Goal: Check status

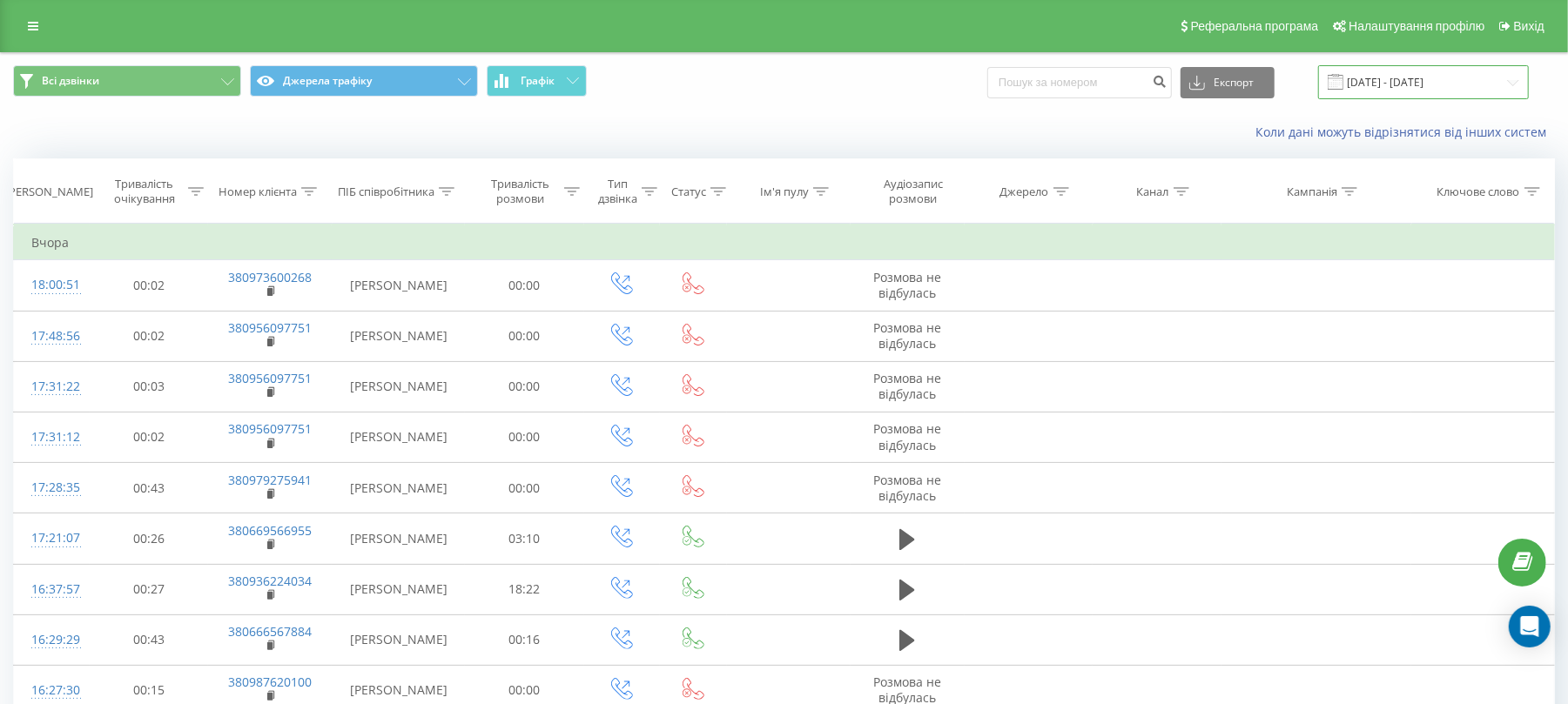
click at [1467, 90] on input "[DATE] - [DATE]" at bounding box center [1423, 82] width 210 height 34
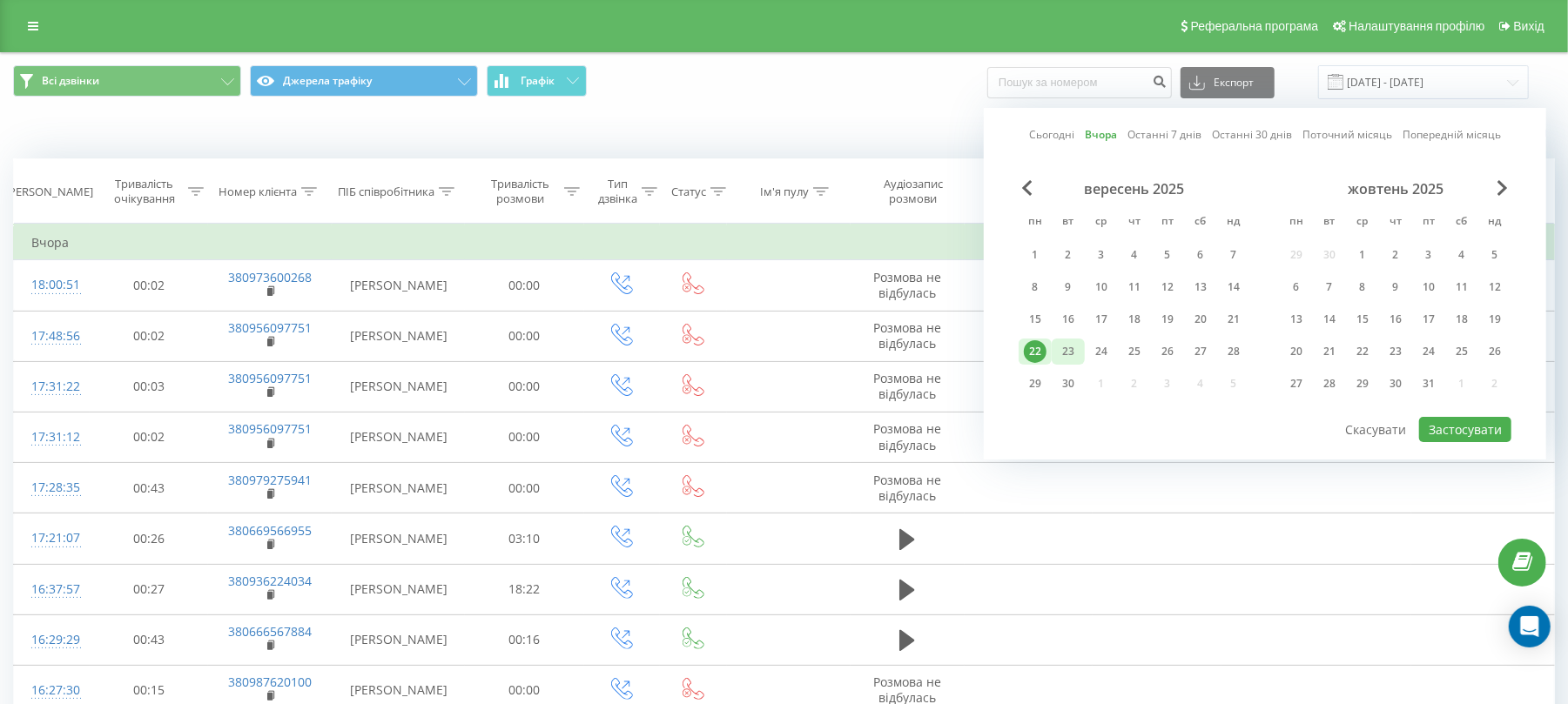
click at [1057, 357] on div "23" at bounding box center [1068, 352] width 23 height 23
click at [1450, 426] on button "Застосувати" at bounding box center [1466, 429] width 92 height 25
type input "[DATE] - [DATE]"
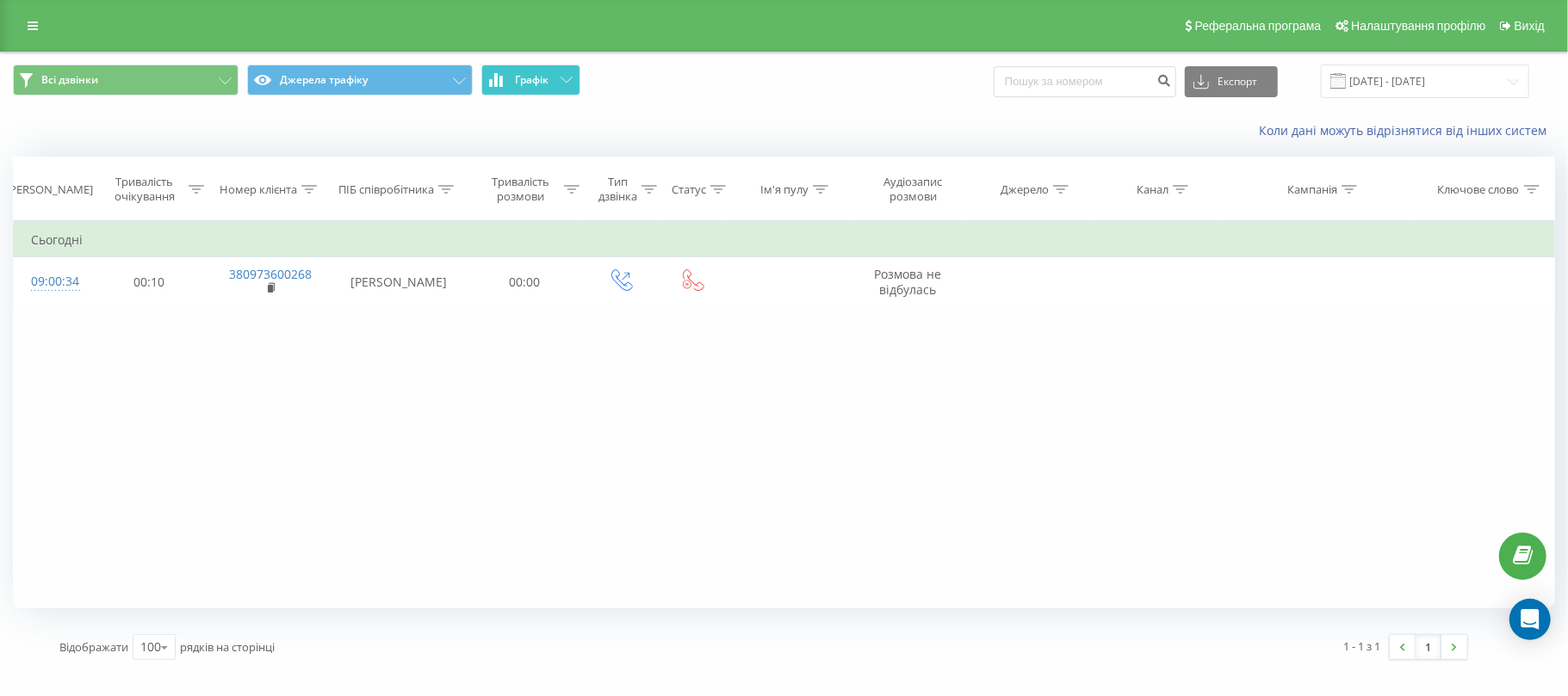
click at [532, 84] on span "Графік" at bounding box center [531, 79] width 34 height 12
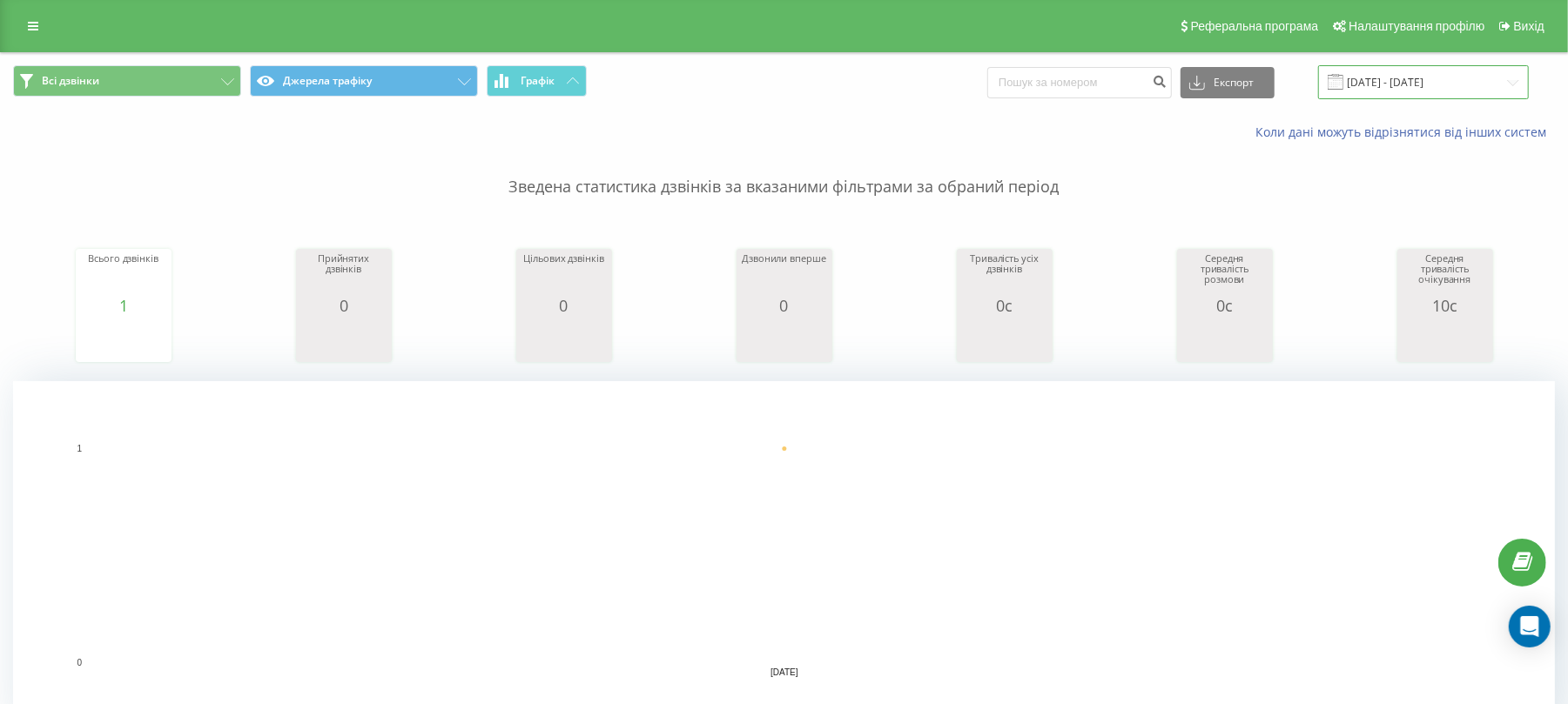
click at [1440, 98] on input "[DATE] - [DATE]" at bounding box center [1423, 82] width 210 height 34
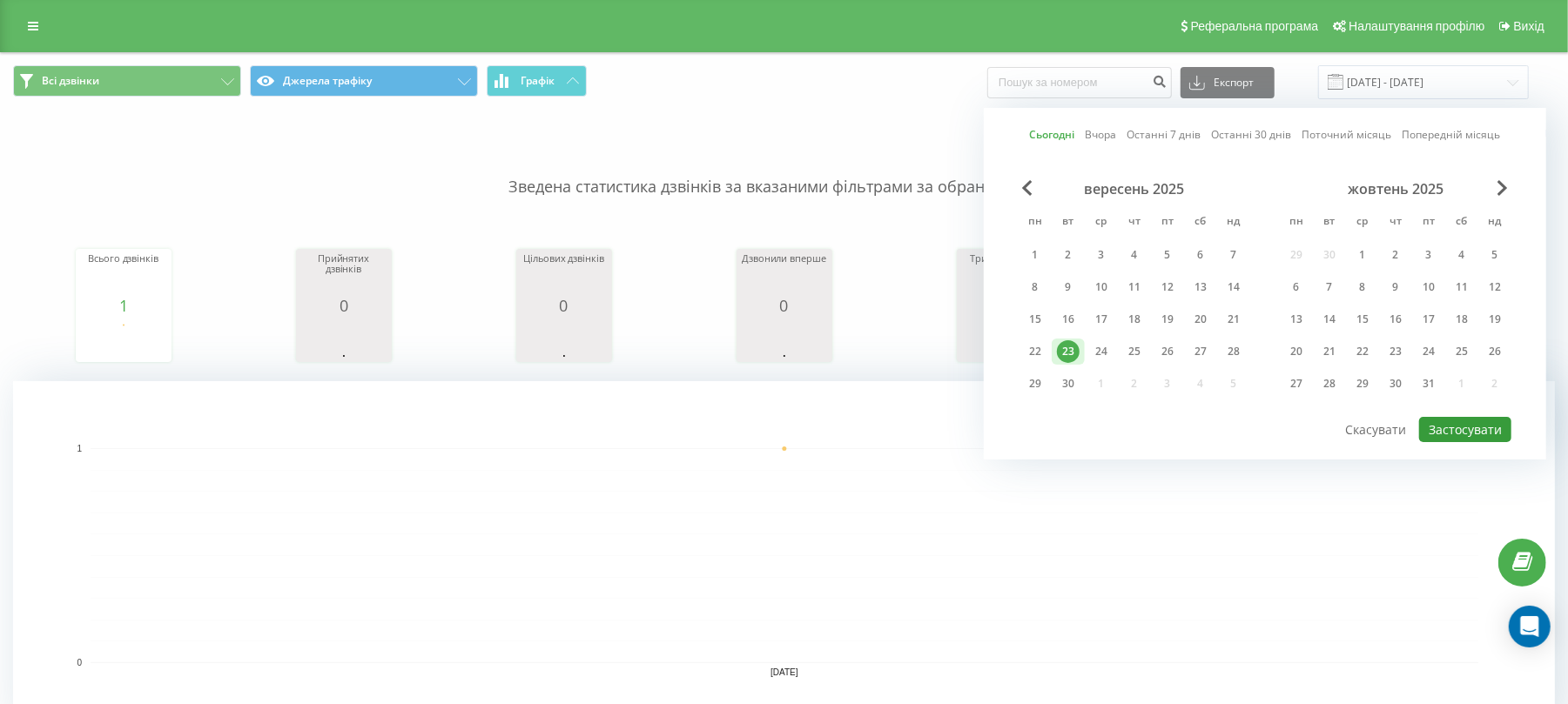
click at [1455, 436] on button "Застосувати" at bounding box center [1466, 429] width 92 height 25
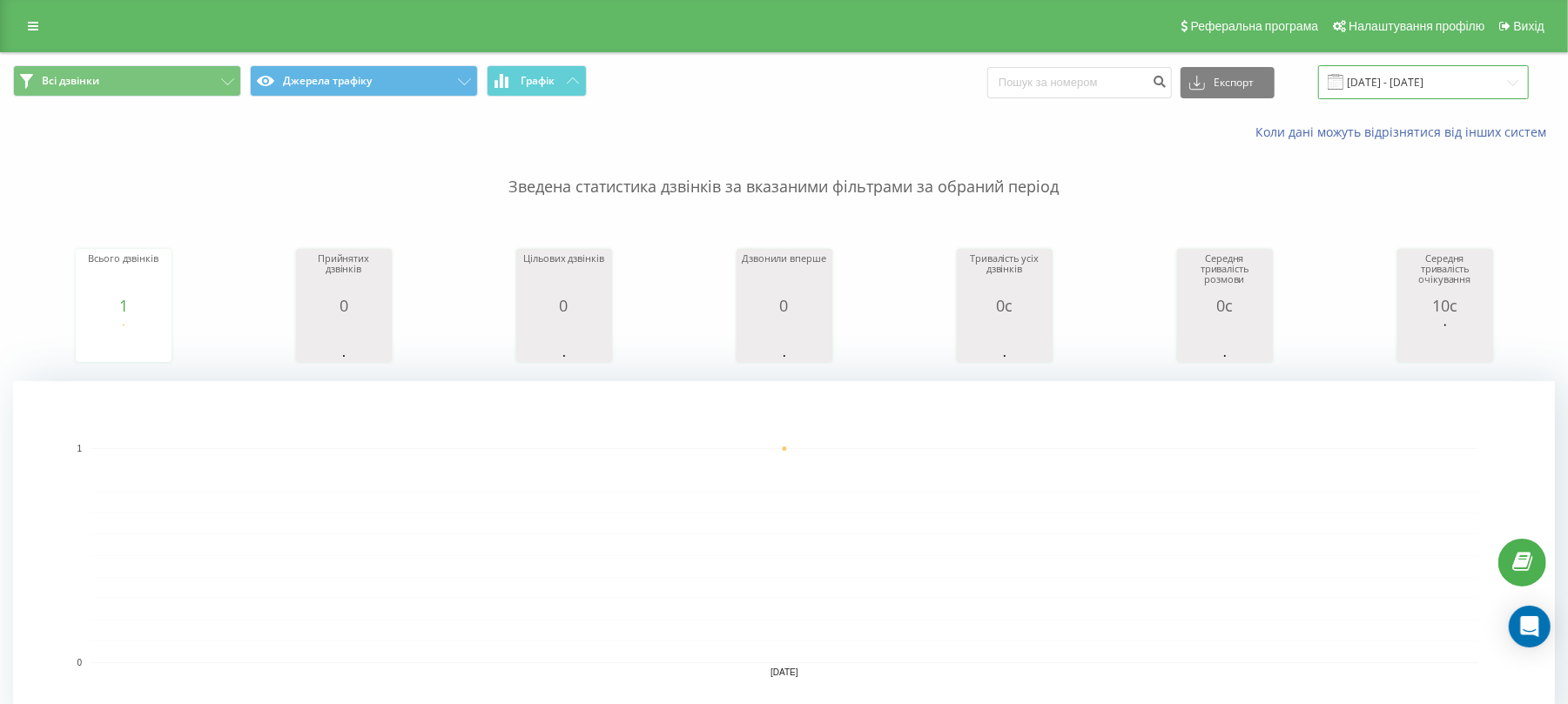
click at [1412, 85] on input "[DATE] - [DATE]" at bounding box center [1423, 82] width 210 height 34
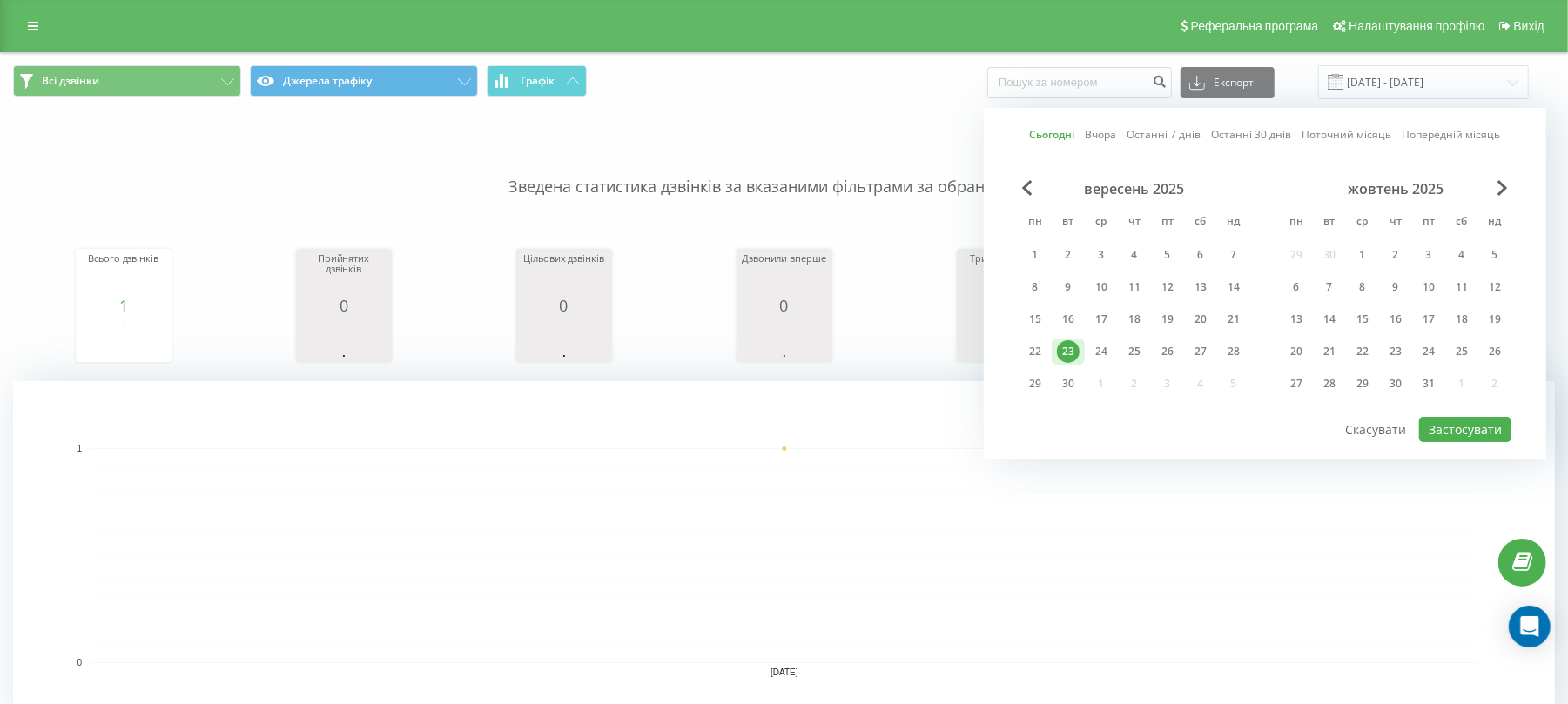
click at [1455, 409] on div "вересень 2025 пн вт ср чт пт сб нд 1 2 3 4 5 6 7 8 9 10 11 12 13 14 15 16 17 18…" at bounding box center [1265, 297] width 493 height 235
click at [1461, 428] on button "Застосувати" at bounding box center [1466, 429] width 92 height 25
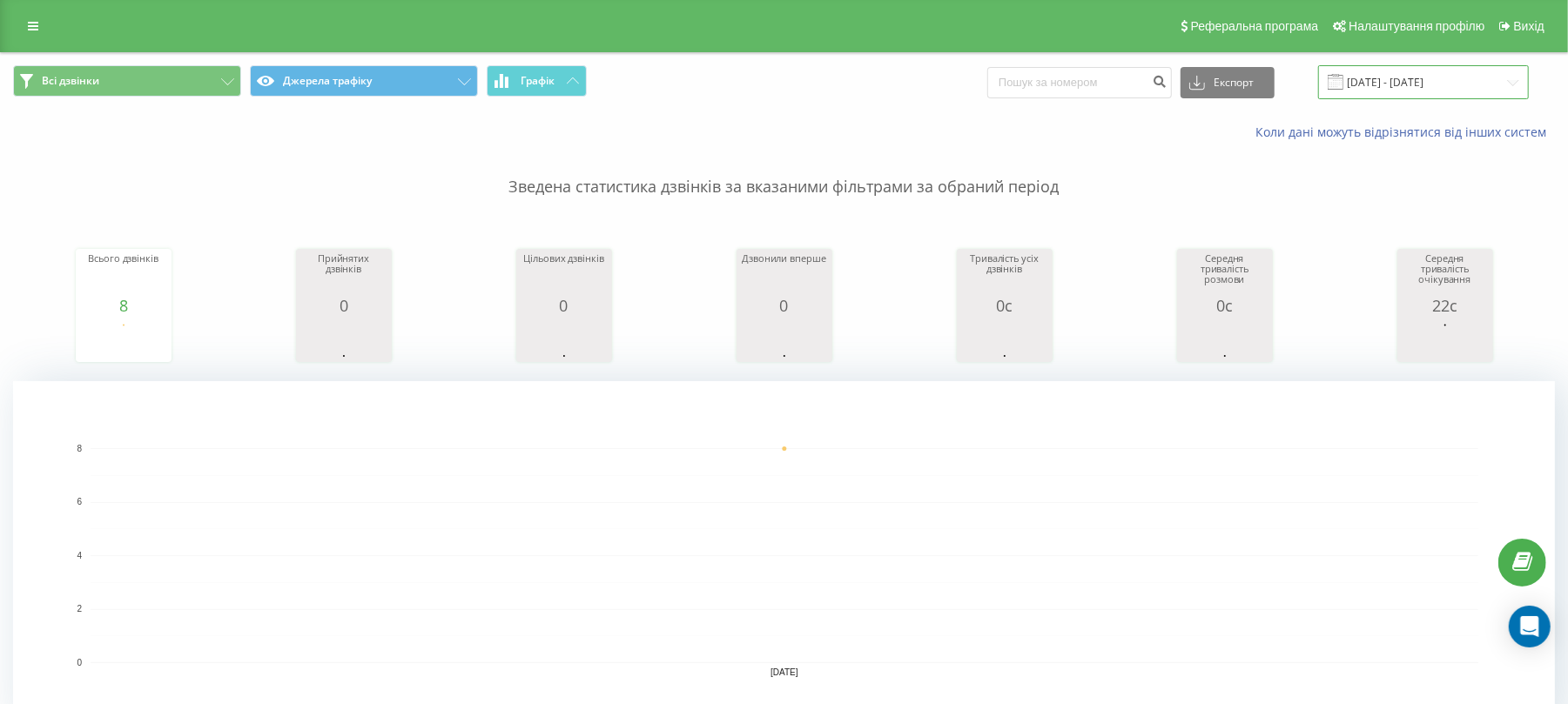
click at [1381, 92] on input "[DATE] - [DATE]" at bounding box center [1423, 82] width 210 height 34
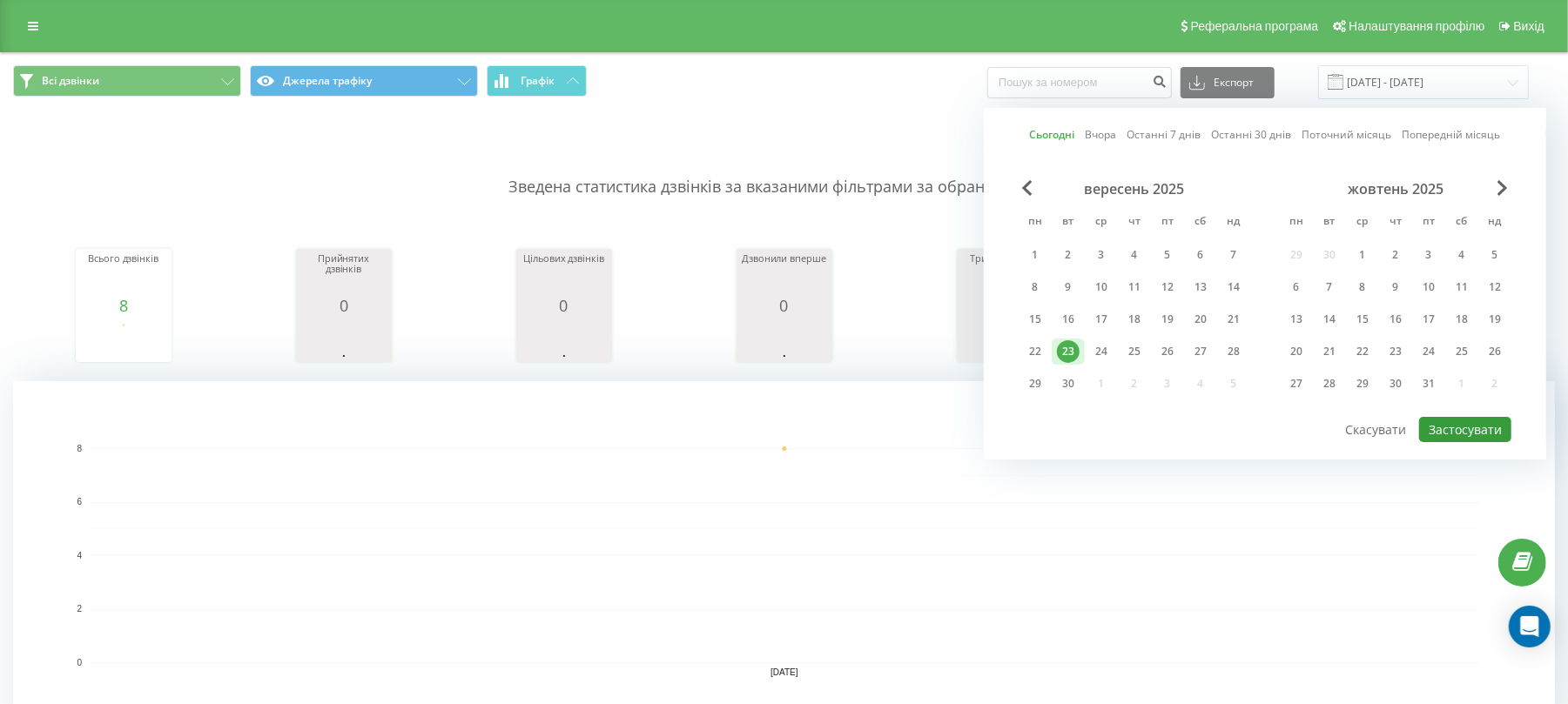
click at [1464, 428] on button "Застосувати" at bounding box center [1466, 429] width 92 height 25
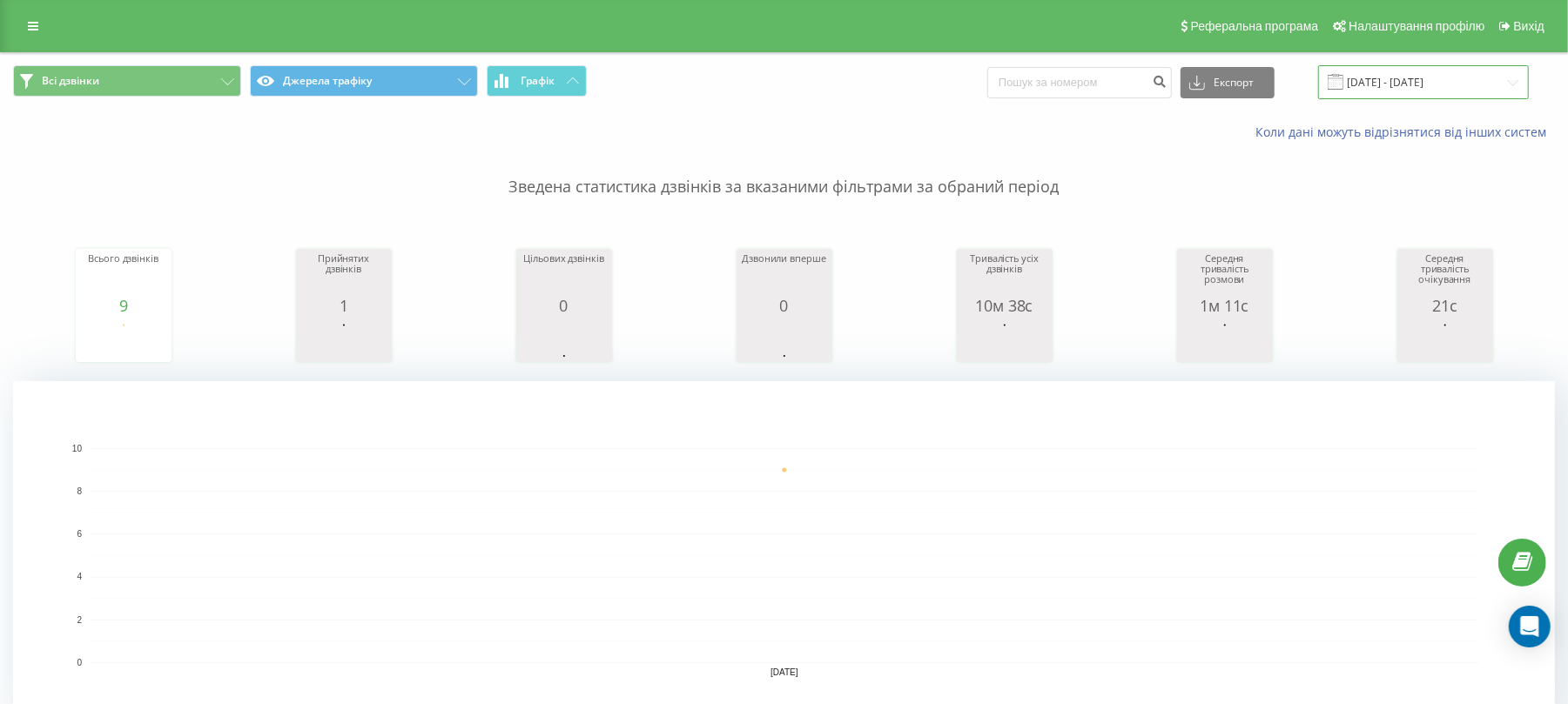
click at [1459, 80] on input "[DATE] - [DATE]" at bounding box center [1423, 82] width 210 height 34
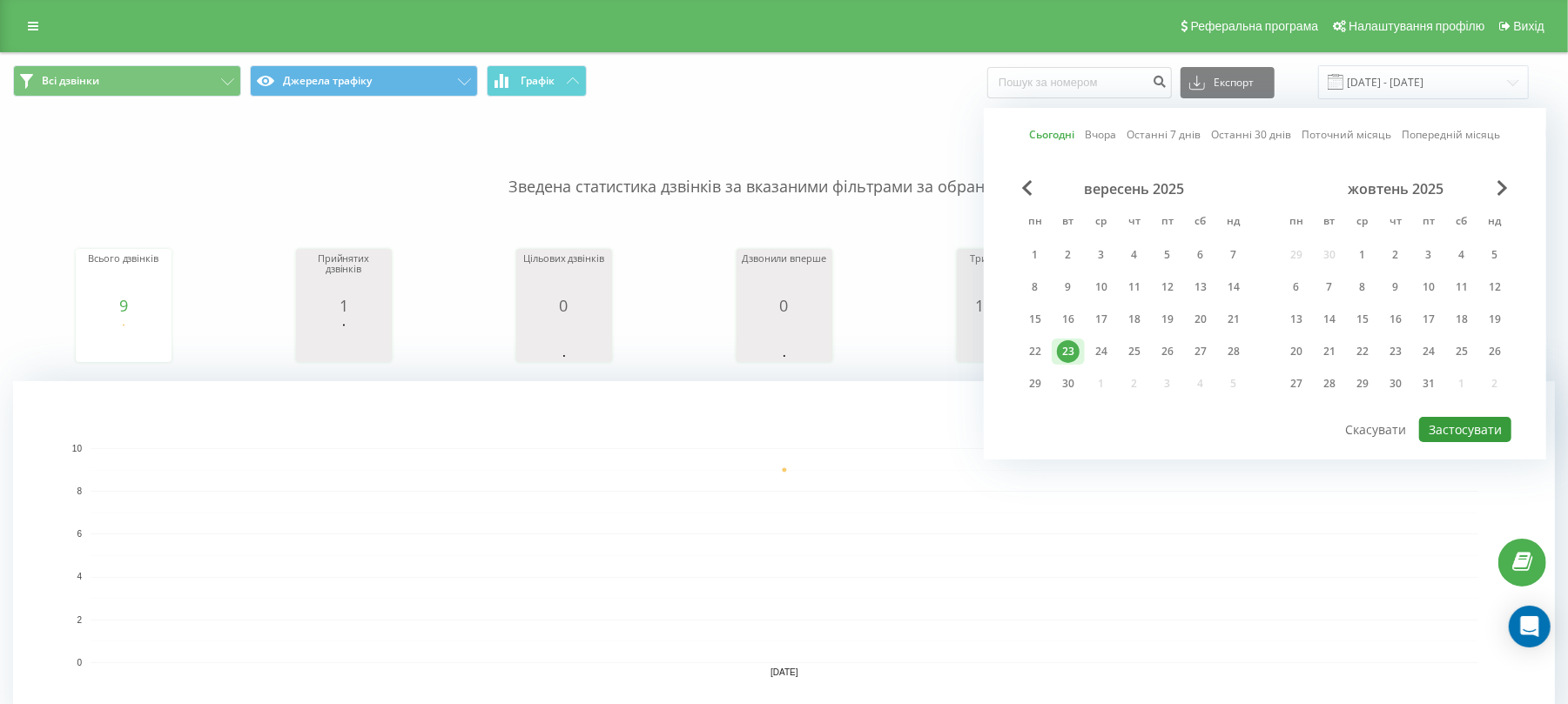
click at [1453, 434] on button "Застосувати" at bounding box center [1466, 429] width 92 height 25
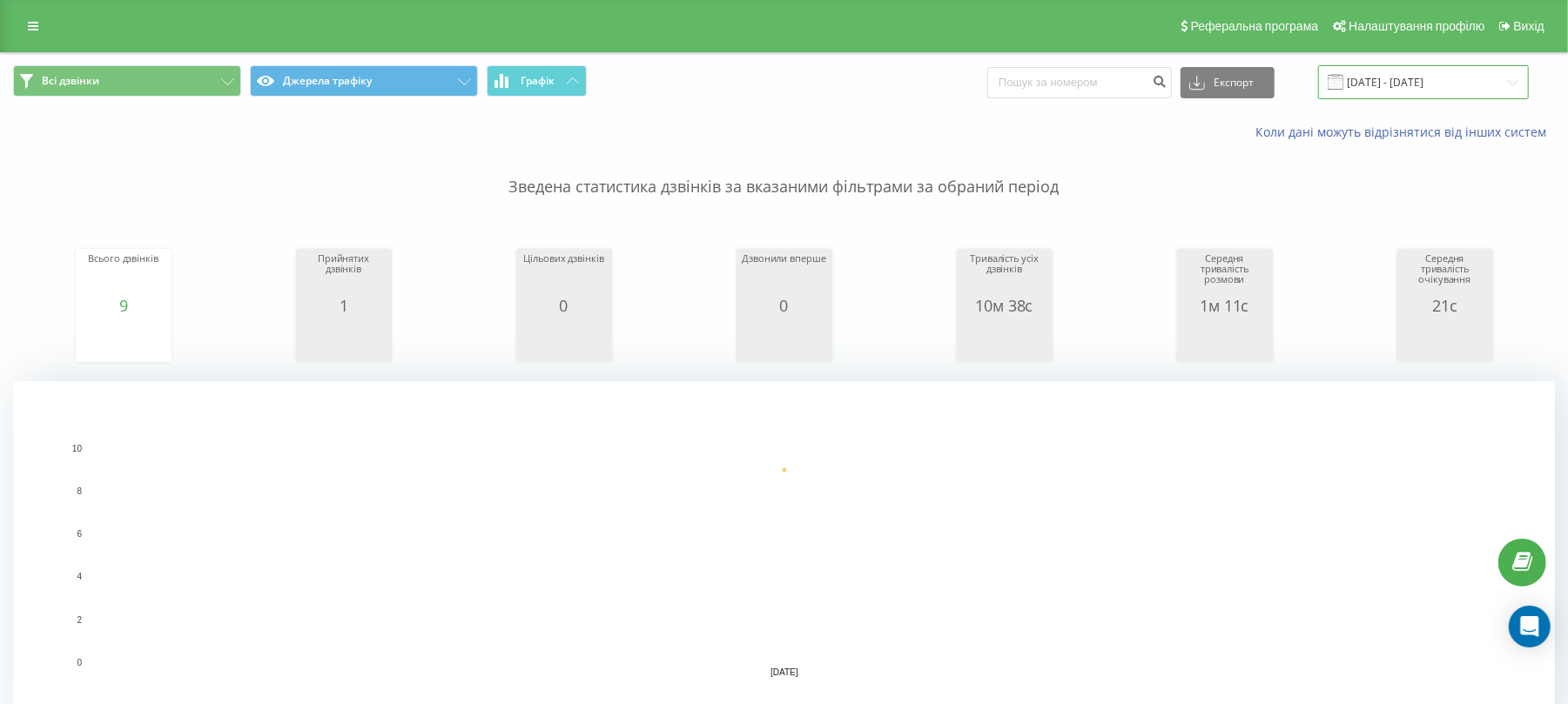
click at [1477, 85] on input "[DATE] - [DATE]" at bounding box center [1423, 82] width 210 height 34
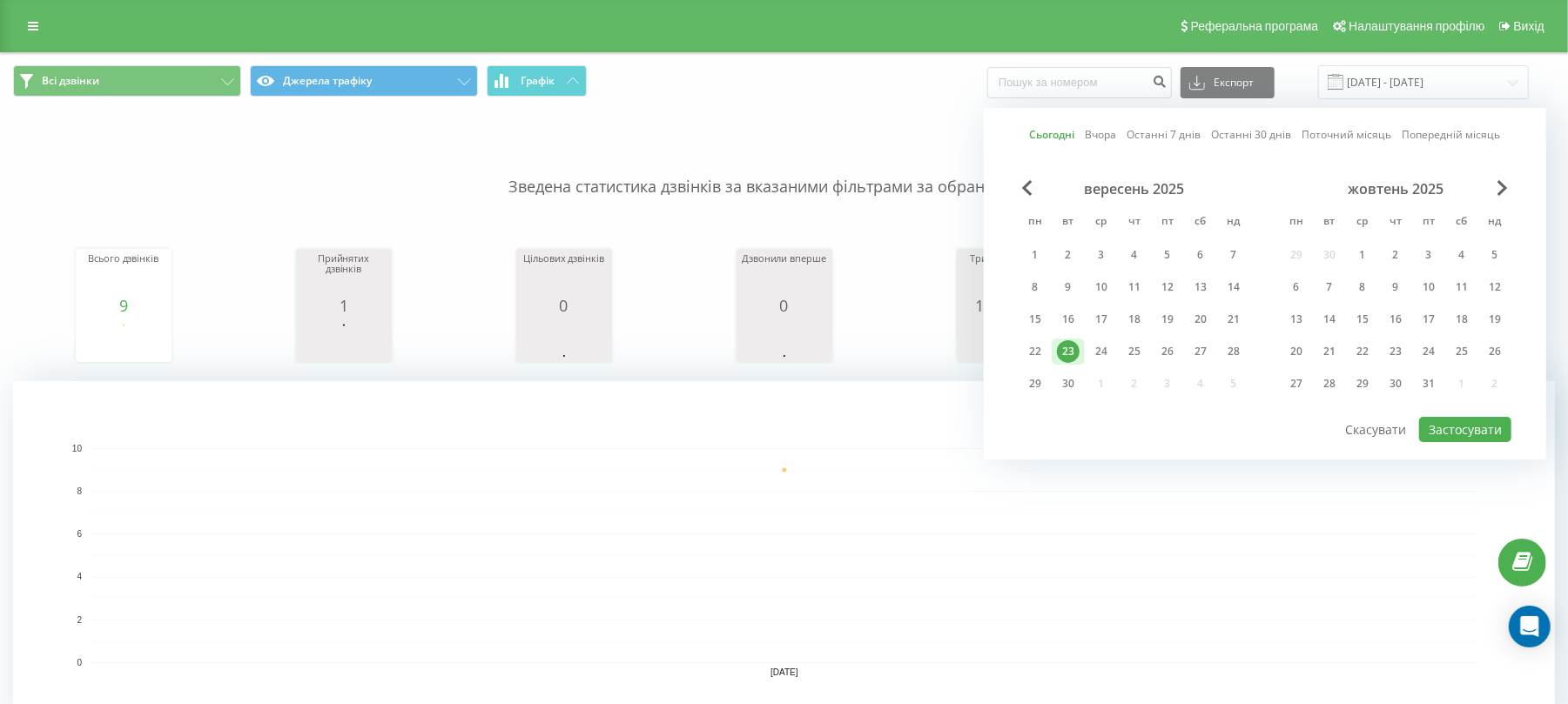
click at [1475, 446] on div "Сьогодні Вчора Останні 7 днів Останні 30 днів Поточний місяць Попередній місяць…" at bounding box center [1264, 283] width 562 height 352
click at [1467, 424] on button "Застосувати" at bounding box center [1466, 429] width 92 height 25
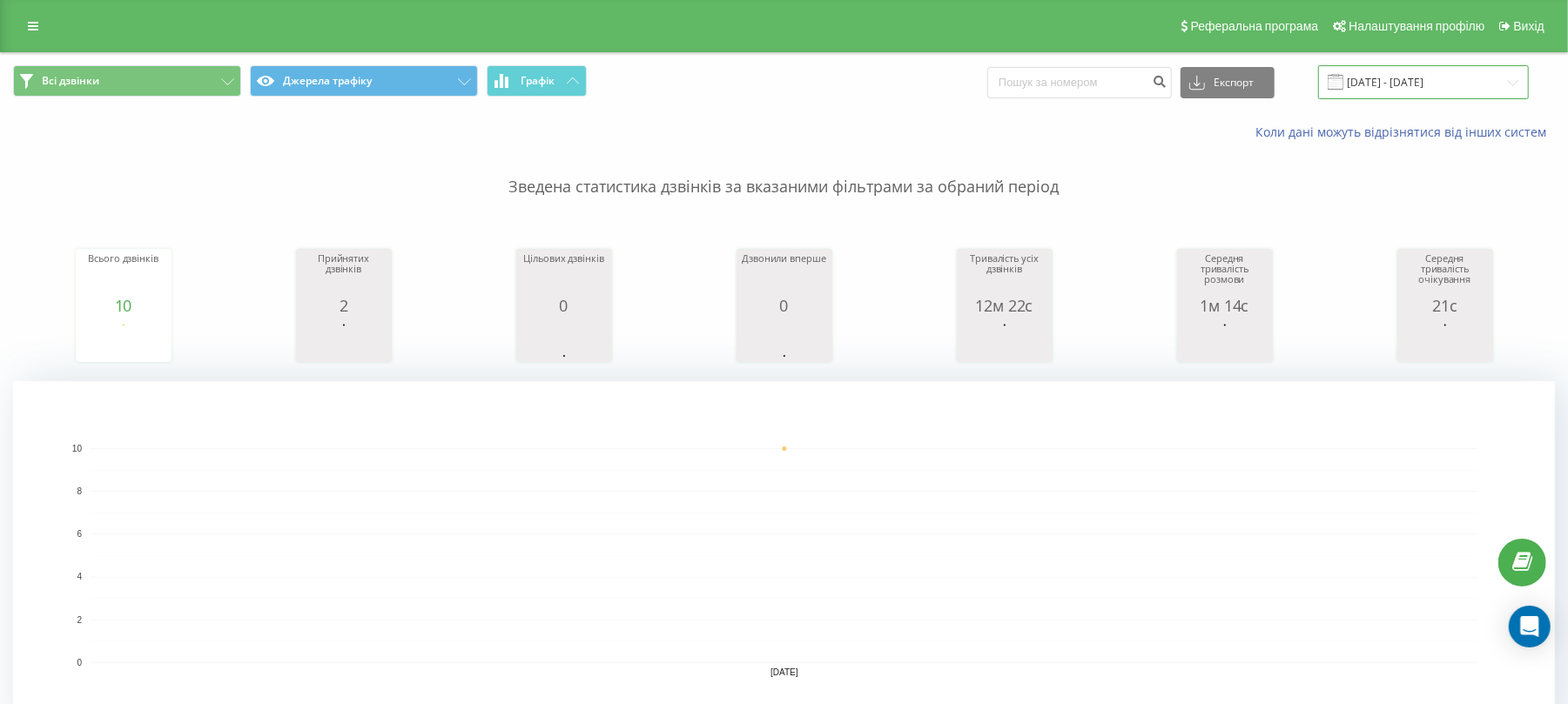
click at [1457, 88] on input "[DATE] - [DATE]" at bounding box center [1423, 82] width 210 height 34
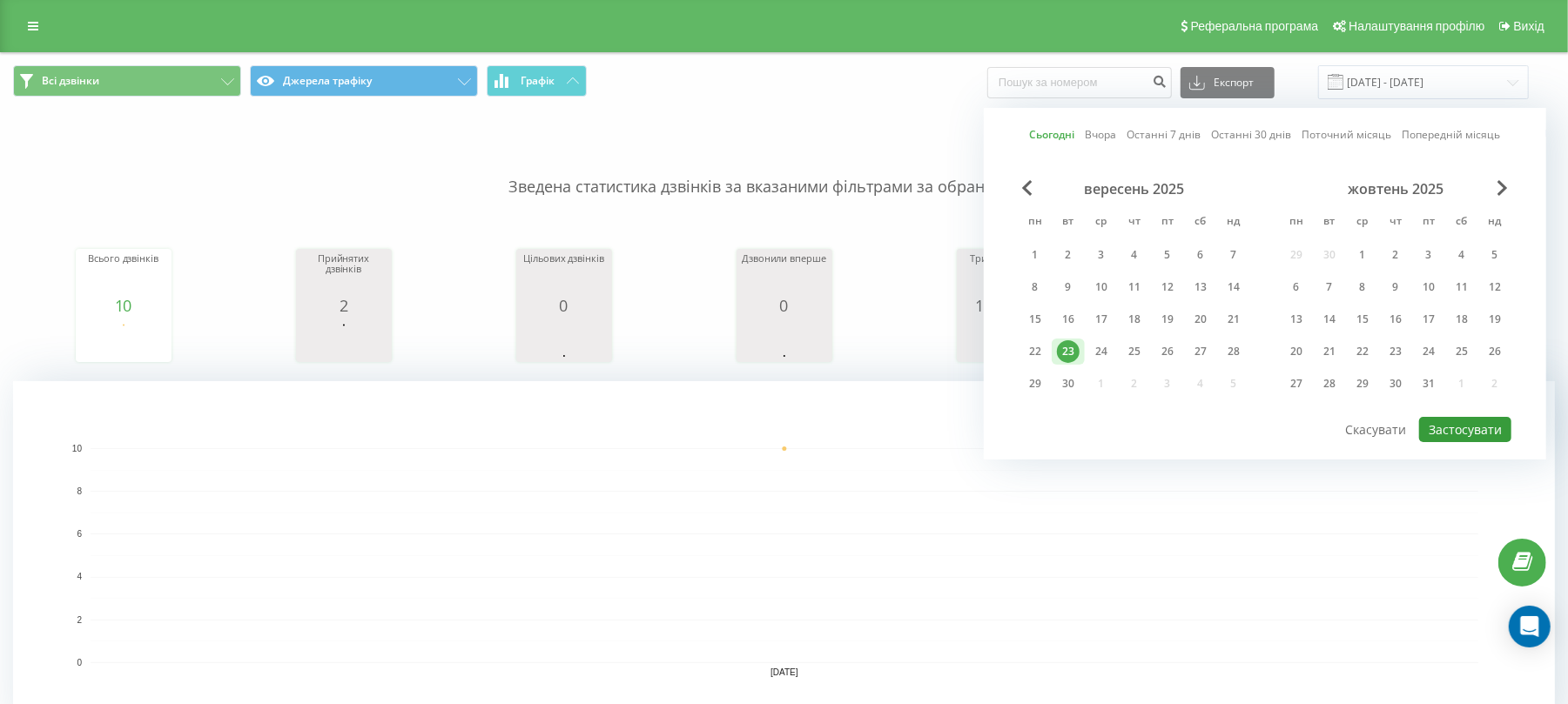
click at [1477, 424] on button "Застосувати" at bounding box center [1466, 429] width 92 height 25
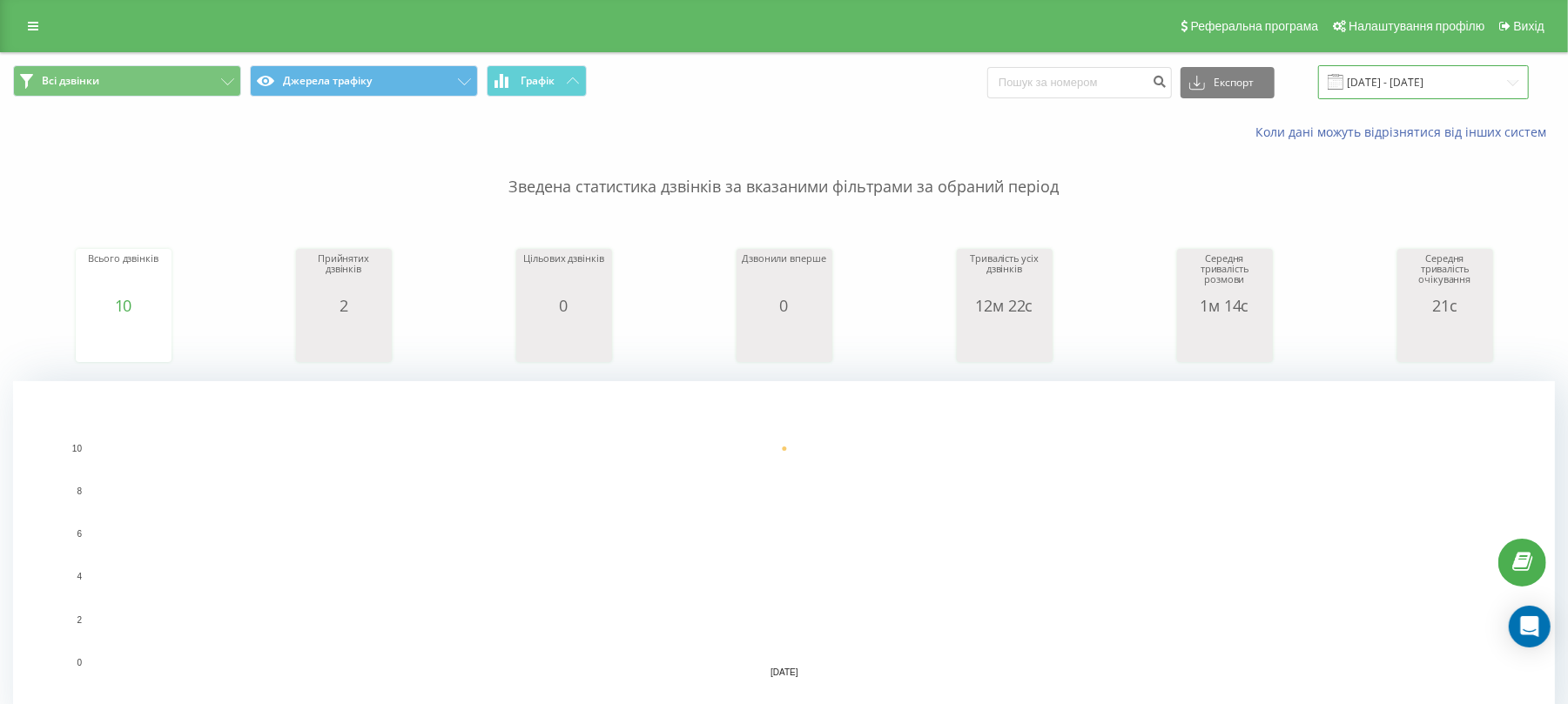
click at [1431, 85] on input "[DATE] - [DATE]" at bounding box center [1423, 82] width 210 height 34
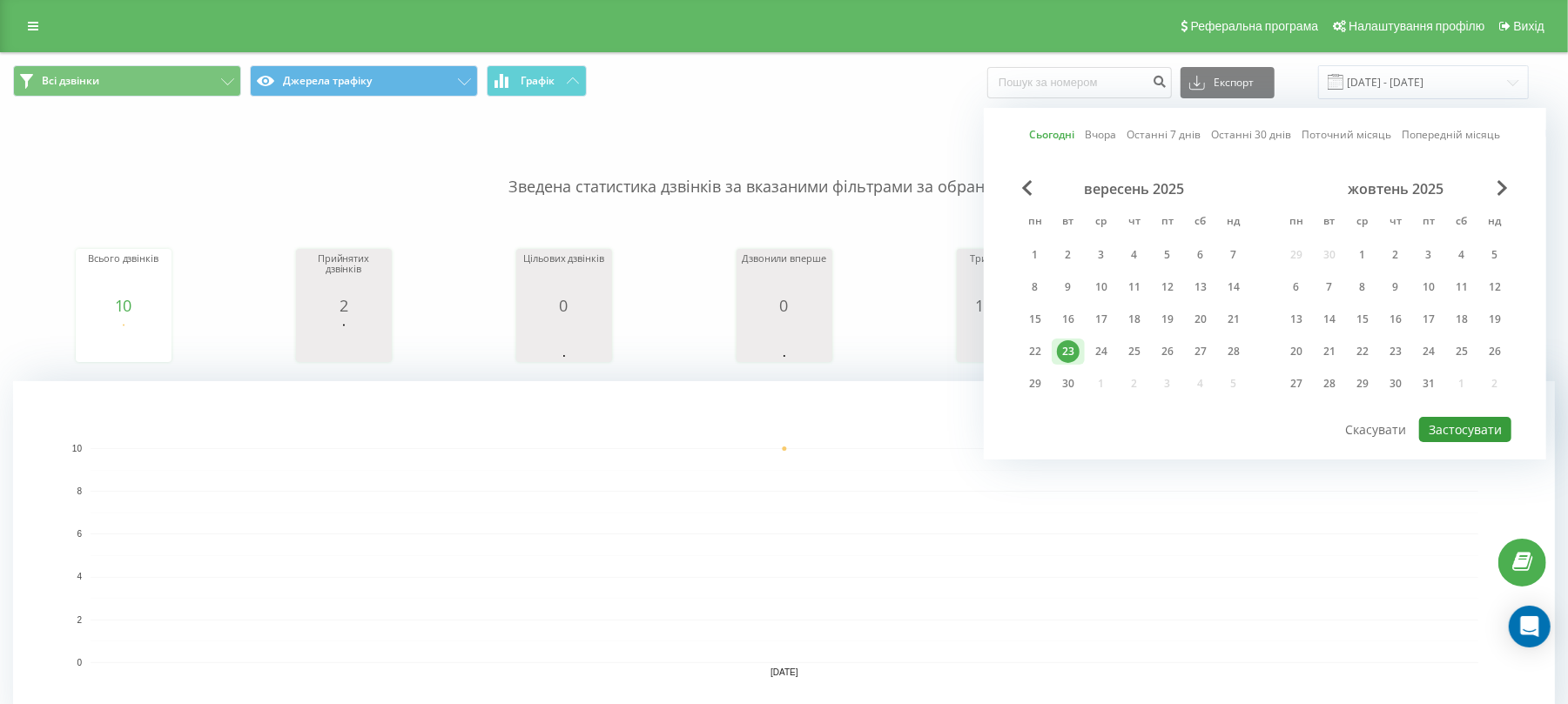
drag, startPoint x: 1505, startPoint y: 424, endPoint x: 1482, endPoint y: 426, distance: 23.1
click at [1504, 425] on button "Застосувати" at bounding box center [1466, 429] width 92 height 25
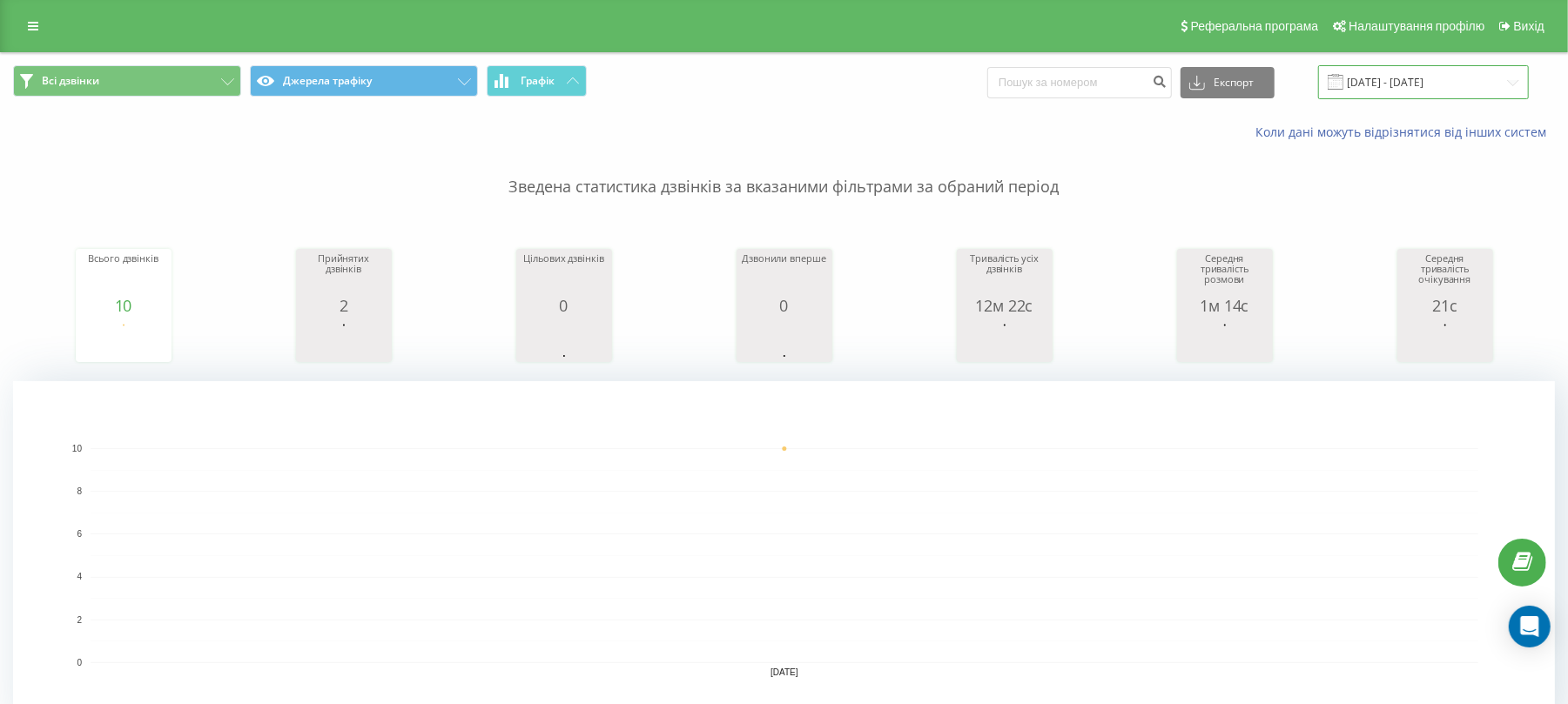
click at [1461, 73] on input "[DATE] - [DATE]" at bounding box center [1423, 82] width 210 height 34
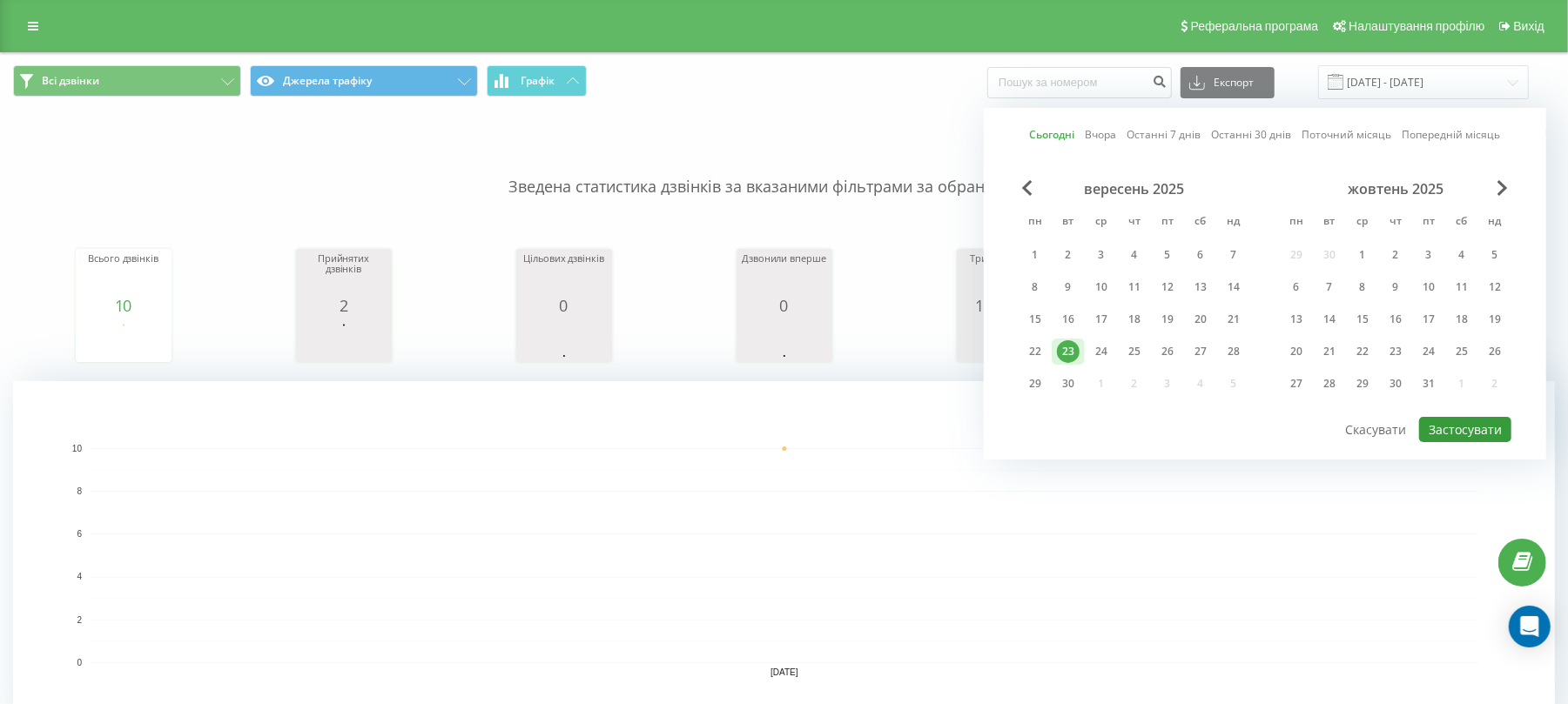
click at [1477, 432] on button "Застосувати" at bounding box center [1466, 429] width 92 height 25
